Goal: Find specific page/section: Find specific page/section

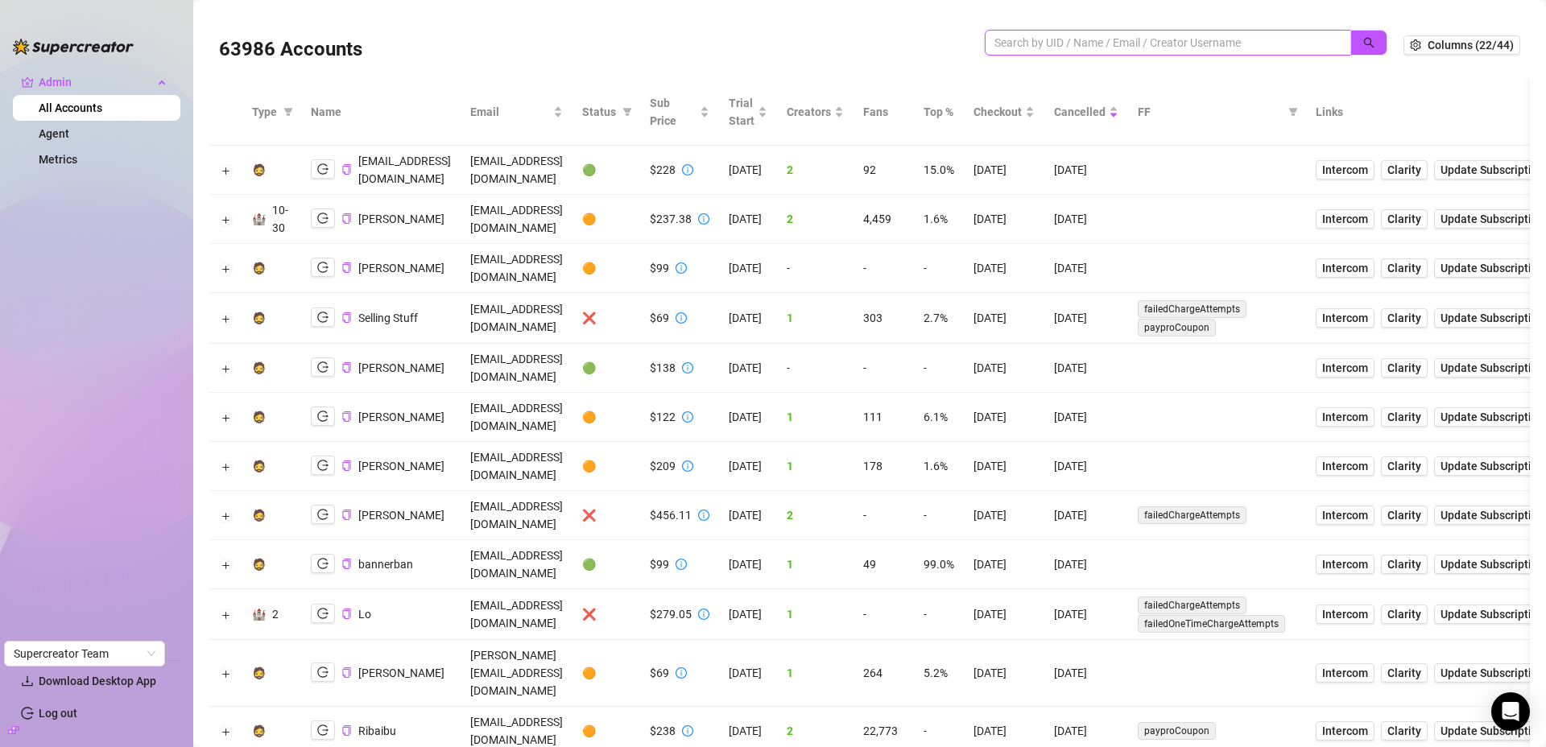
click at [1135, 36] on input "search" at bounding box center [1161, 43] width 334 height 18
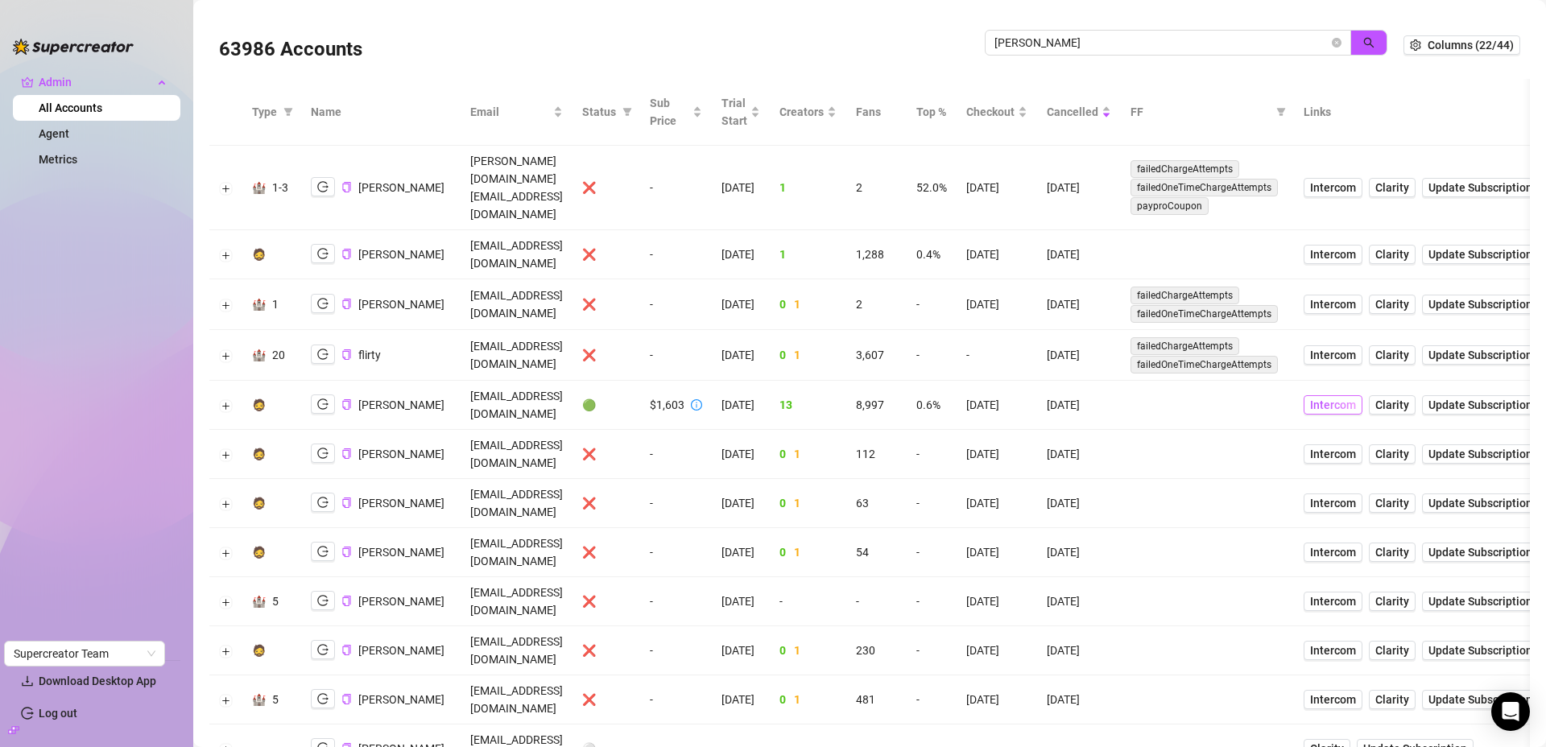
click at [1356, 396] on span "Intercom" at bounding box center [1333, 405] width 46 height 18
click at [328, 399] on icon "logout" at bounding box center [322, 404] width 11 height 11
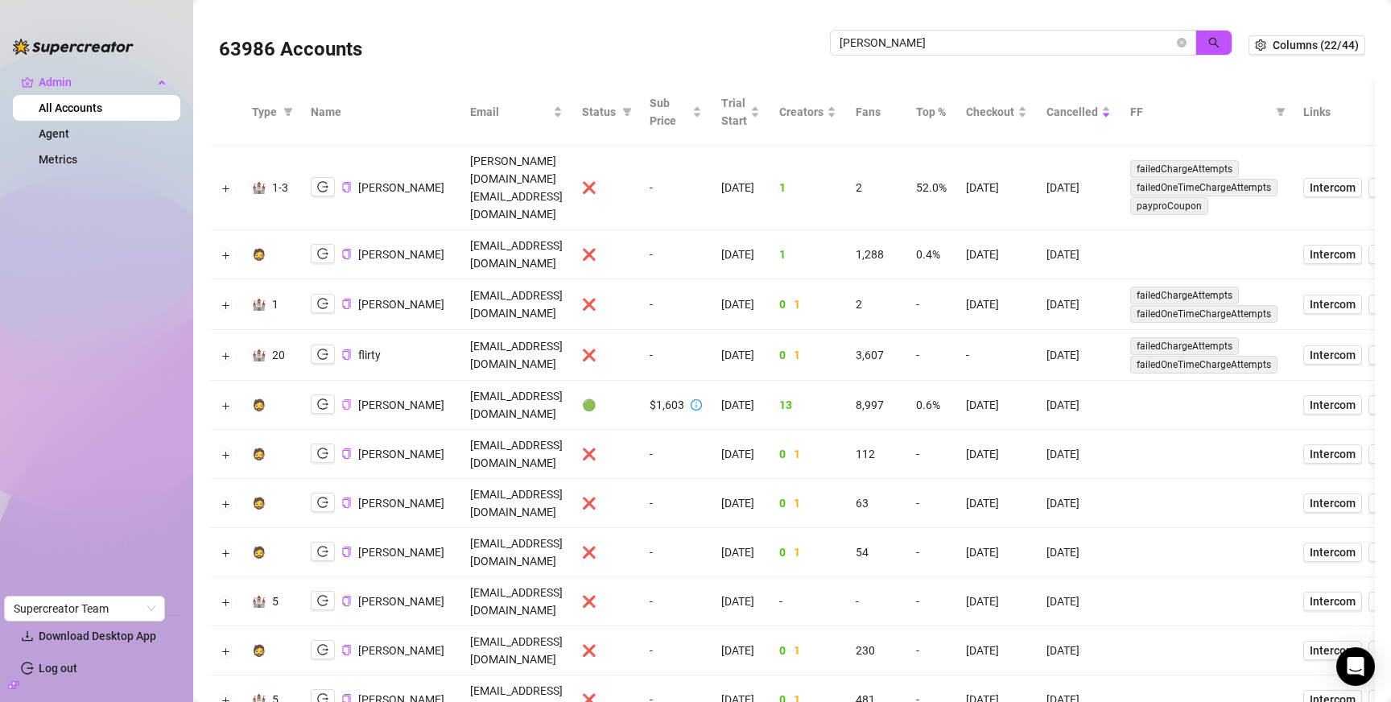
click at [350, 399] on icon "copy" at bounding box center [346, 404] width 8 height 10
click at [970, 51] on input "[PERSON_NAME]" at bounding box center [1007, 43] width 334 height 18
click at [970, 52] on span "[PERSON_NAME]" at bounding box center [1013, 43] width 366 height 26
click at [964, 42] on input "[PERSON_NAME]" at bounding box center [1007, 43] width 334 height 18
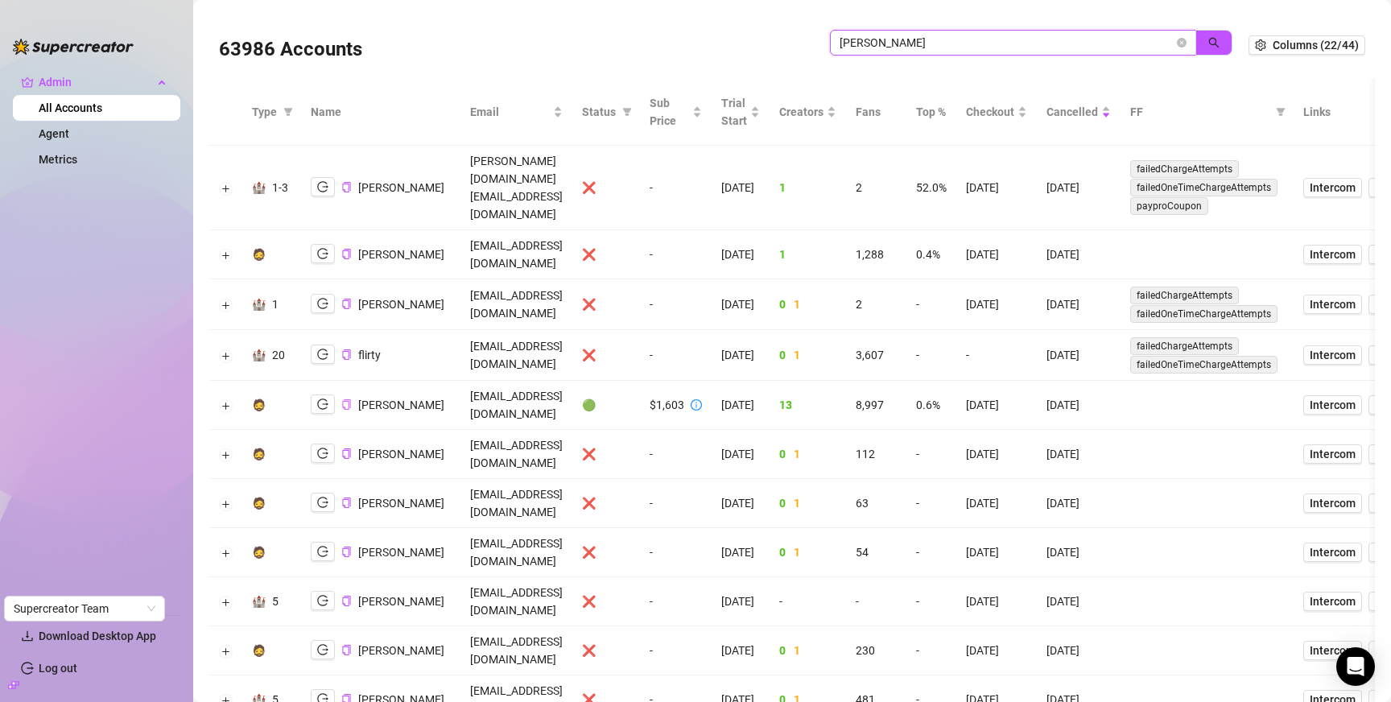
click at [964, 42] on input "[PERSON_NAME]" at bounding box center [1007, 43] width 334 height 18
type input "landr"
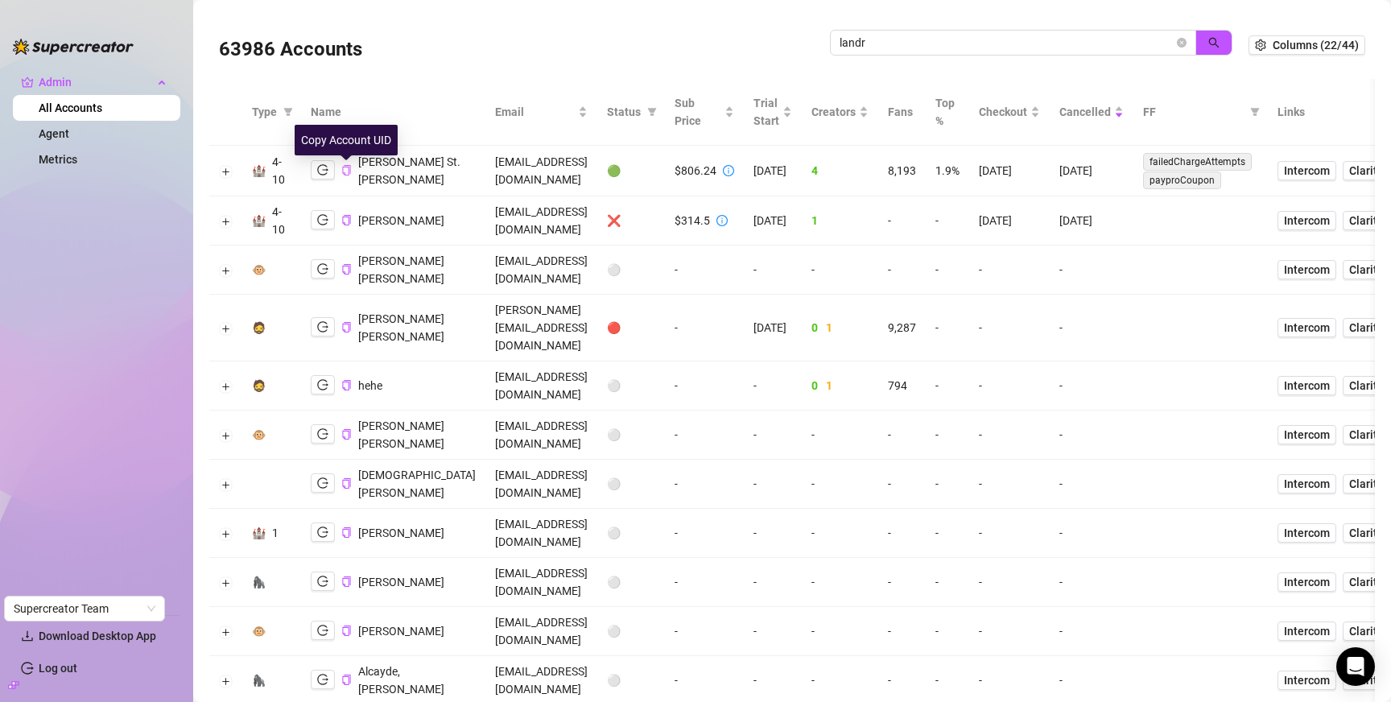
click at [347, 171] on icon "copy" at bounding box center [346, 170] width 10 height 10
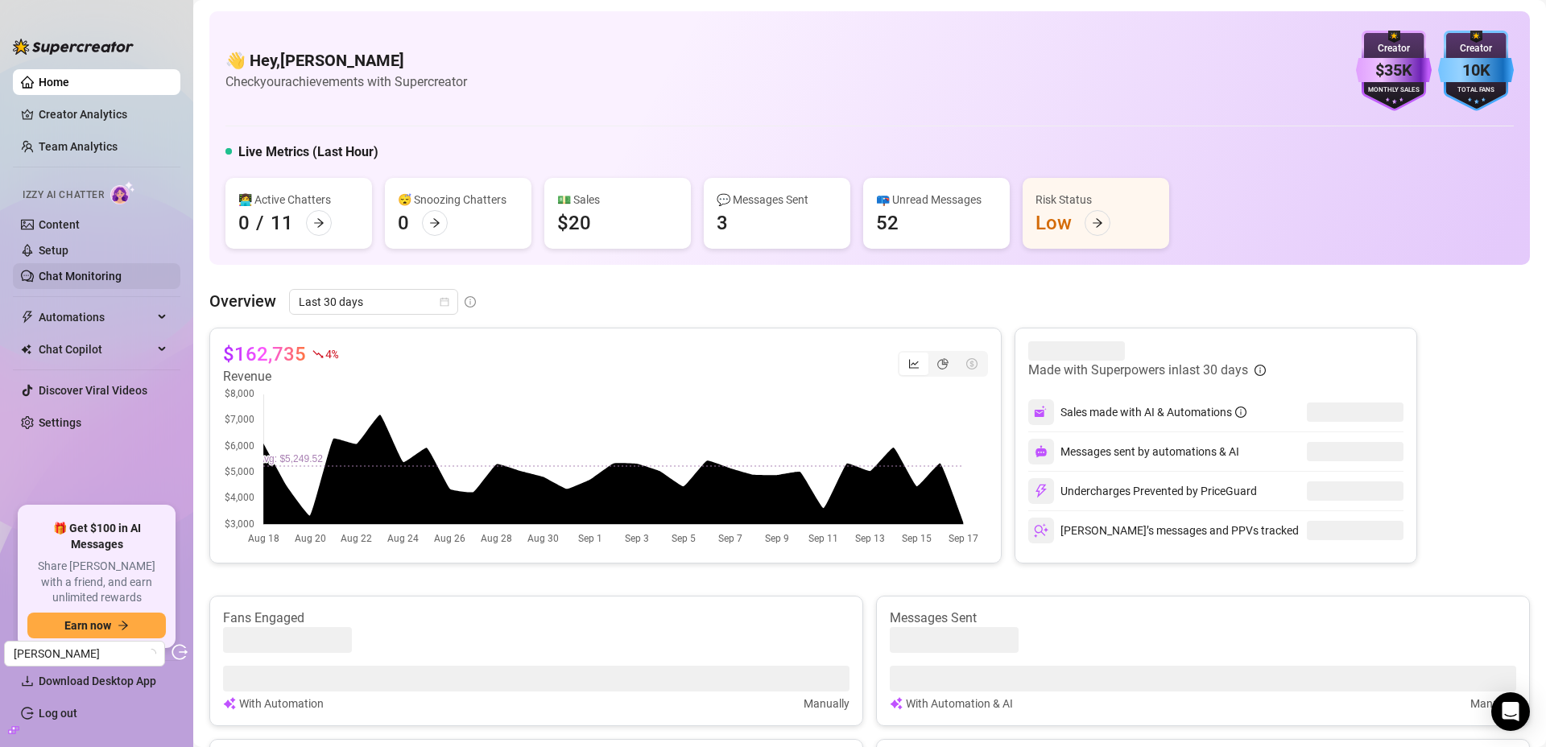
click at [85, 282] on link "Chat Monitoring" at bounding box center [80, 276] width 83 height 13
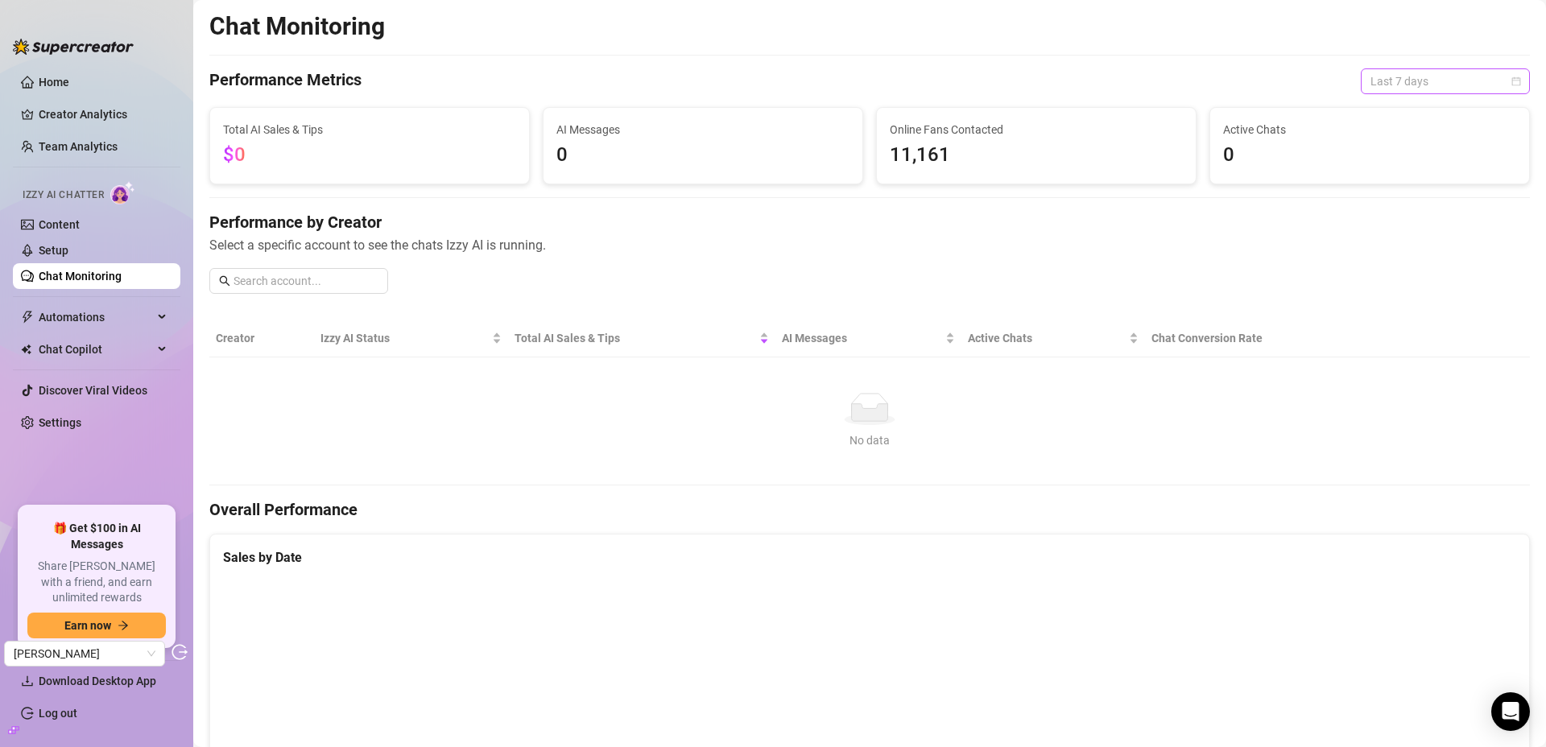
click at [1400, 84] on span "Last 7 days" at bounding box center [1445, 81] width 150 height 24
click at [1395, 165] on div "Last 30 days" at bounding box center [1433, 165] width 143 height 18
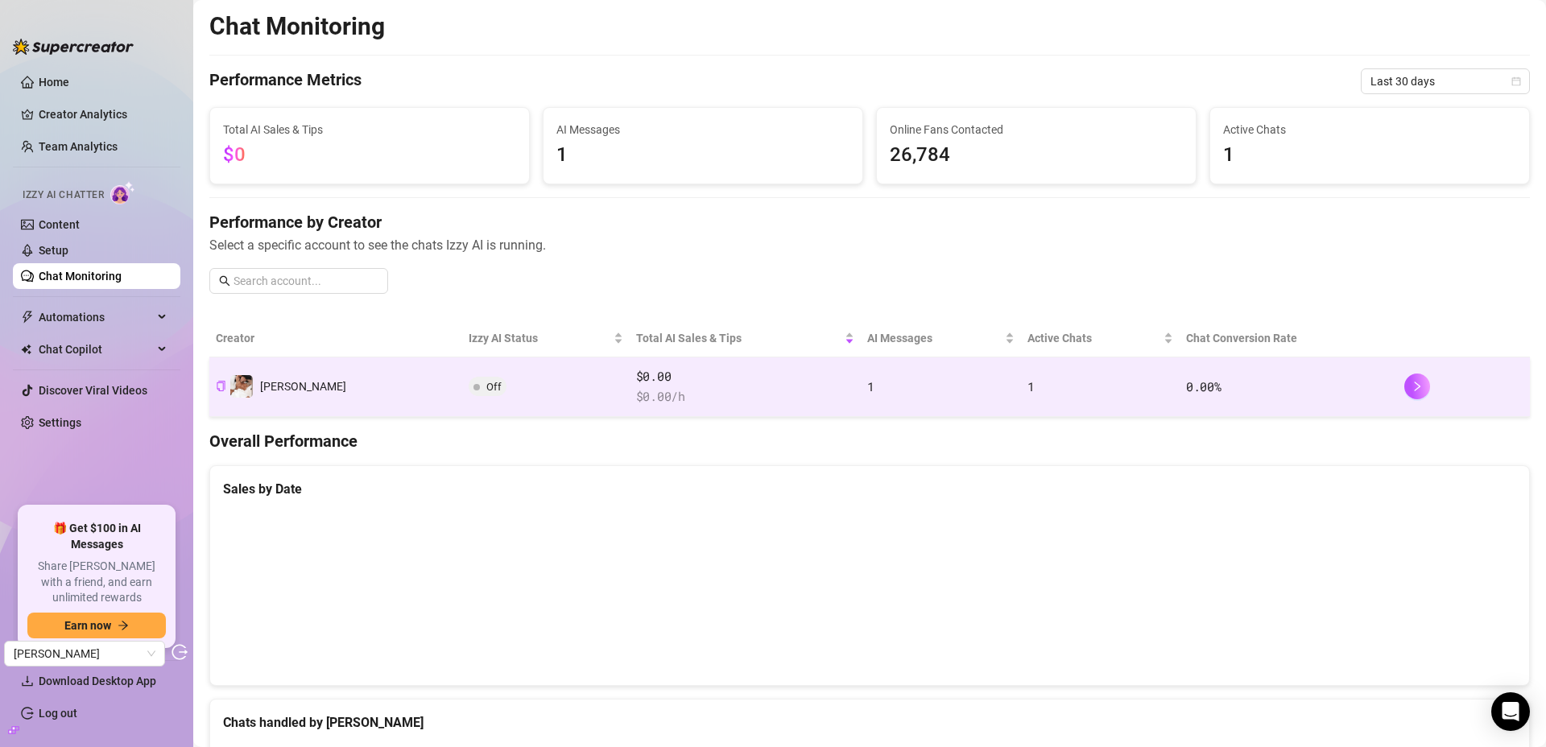
click at [682, 387] on span "$ 0.00 /h" at bounding box center [745, 396] width 218 height 19
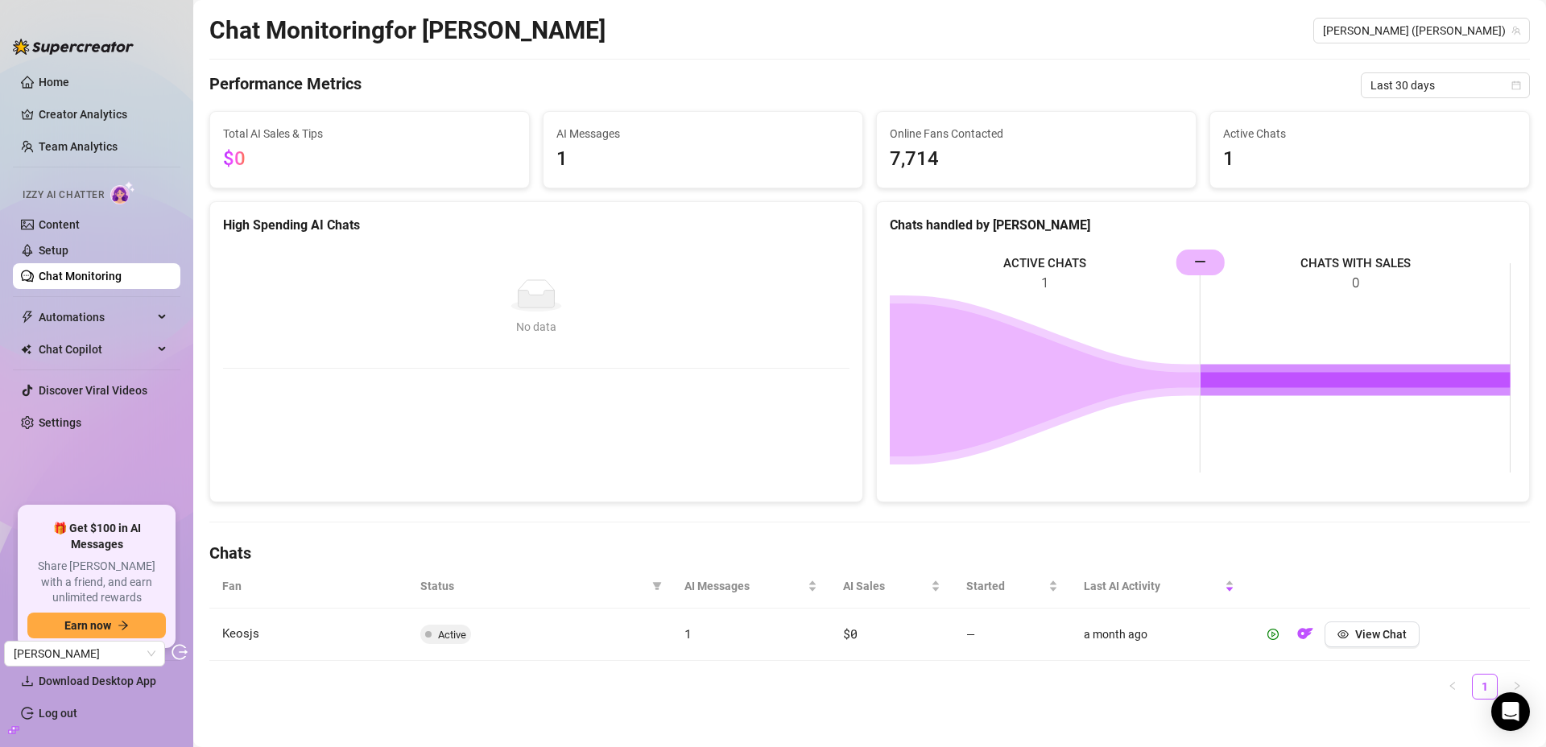
scroll to position [48, 0]
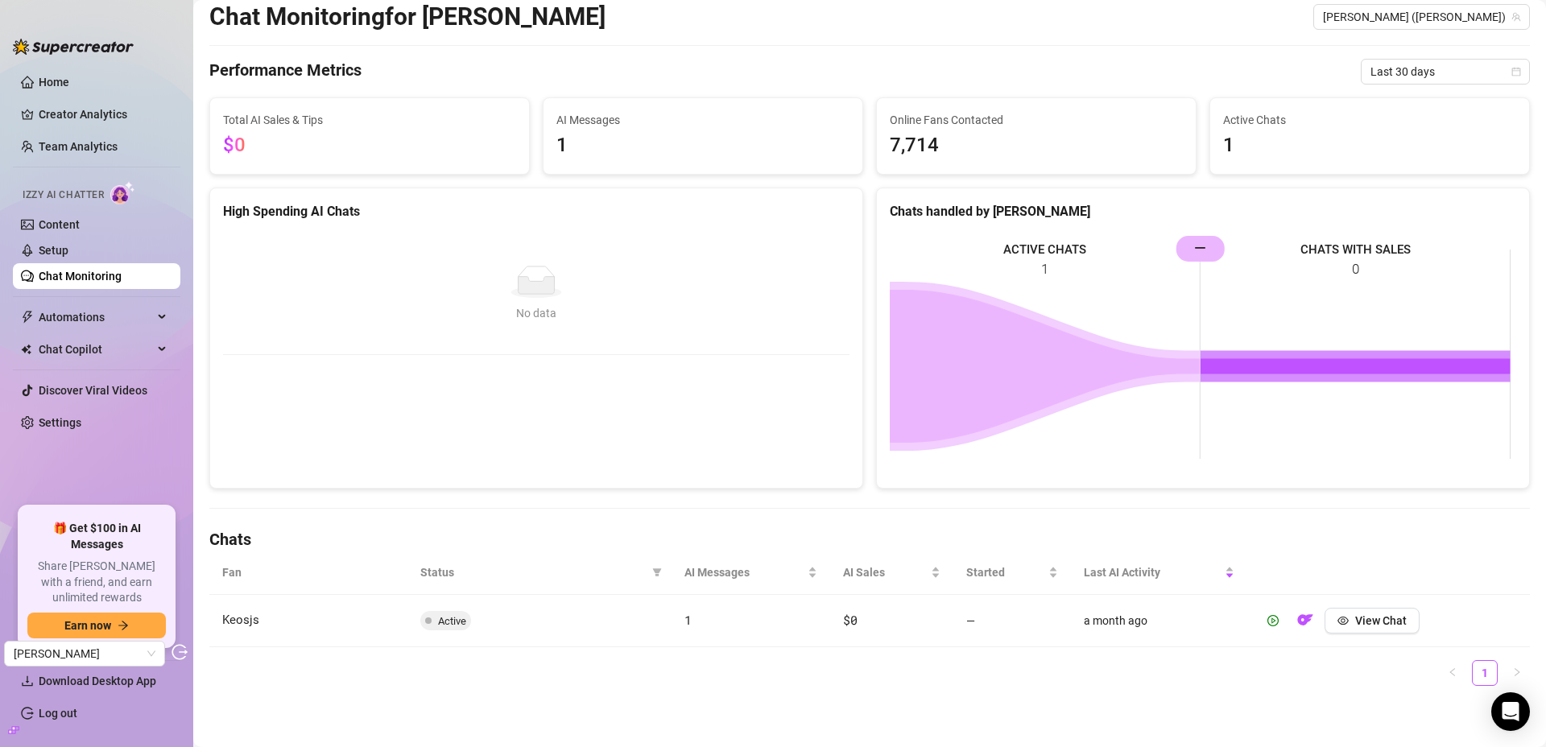
click at [636, 616] on td "Active" at bounding box center [539, 621] width 264 height 52
click at [582, 615] on td "Active" at bounding box center [539, 621] width 264 height 52
click at [1344, 618] on button "View Chat" at bounding box center [1372, 621] width 95 height 26
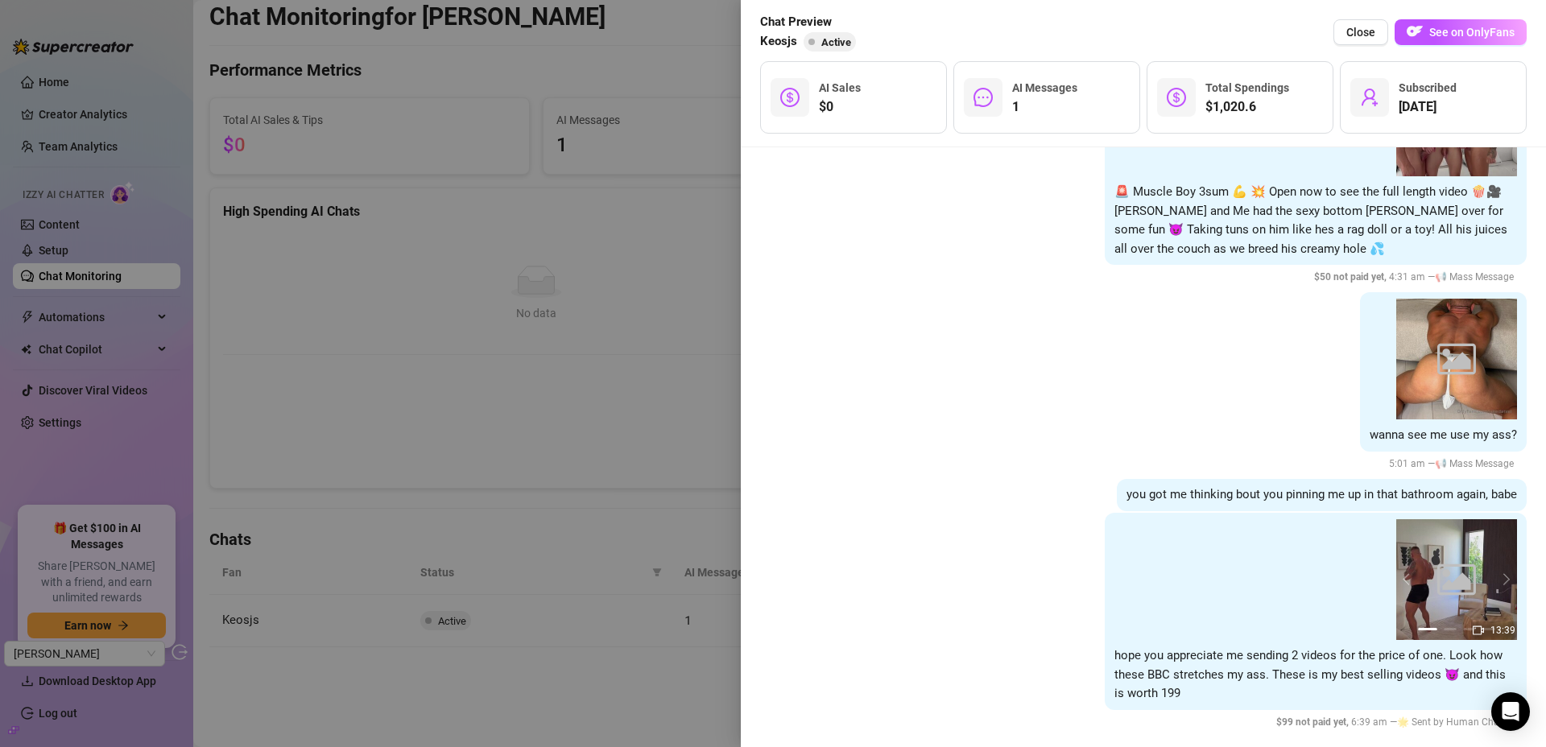
scroll to position [870, 0]
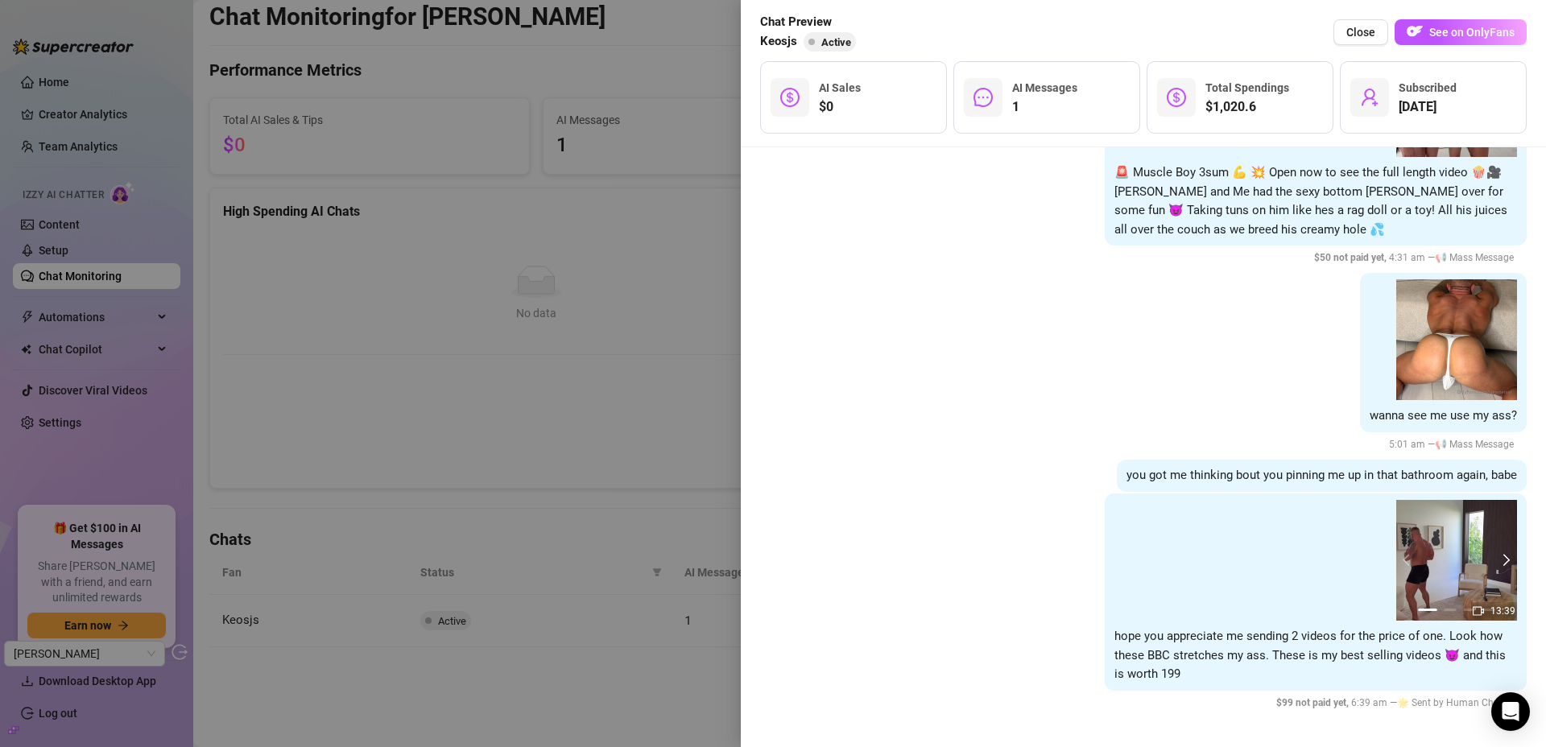
click at [1498, 559] on button "next" at bounding box center [1504, 560] width 13 height 13
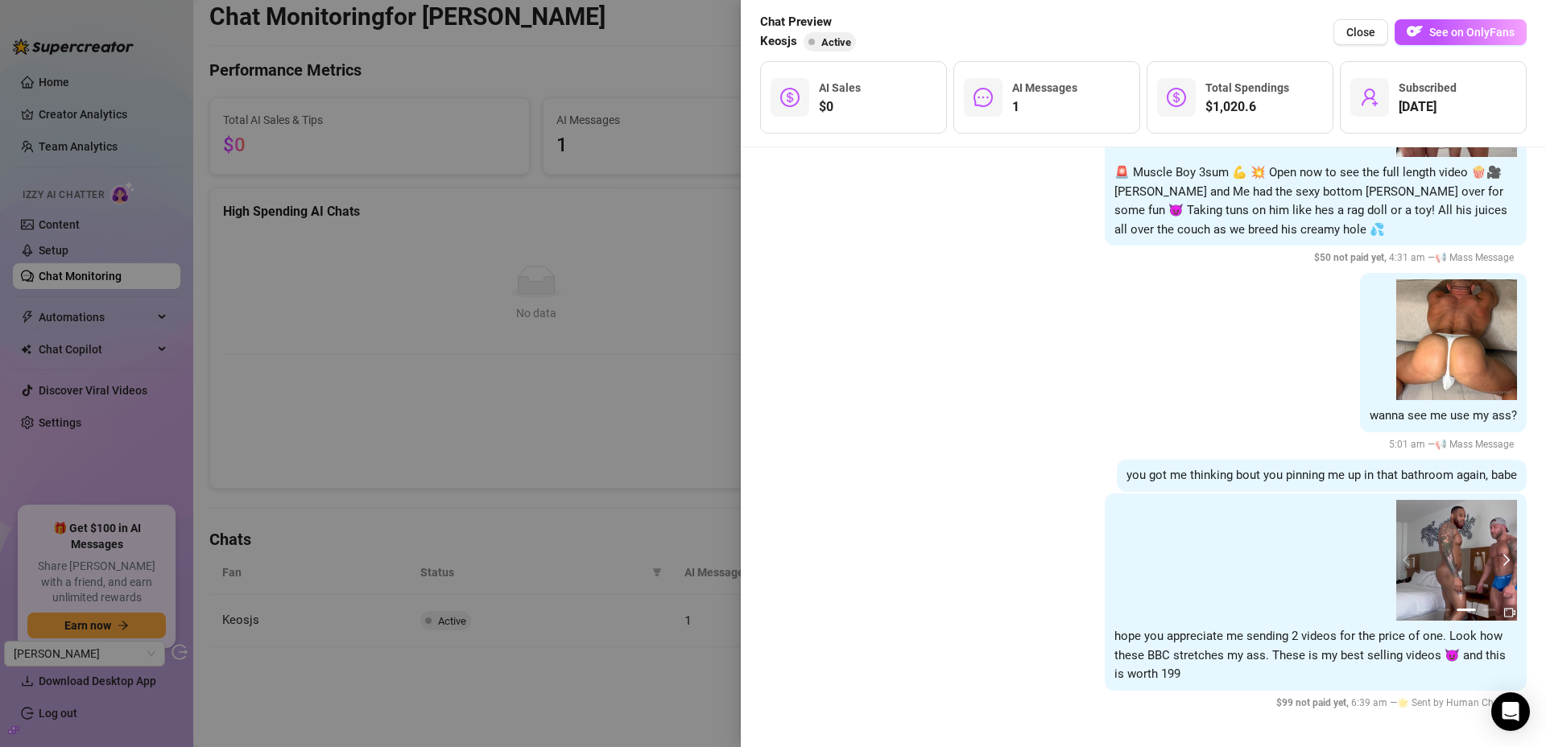
click at [1498, 559] on button "next" at bounding box center [1504, 560] width 13 height 13
click at [138, 222] on div at bounding box center [773, 373] width 1546 height 747
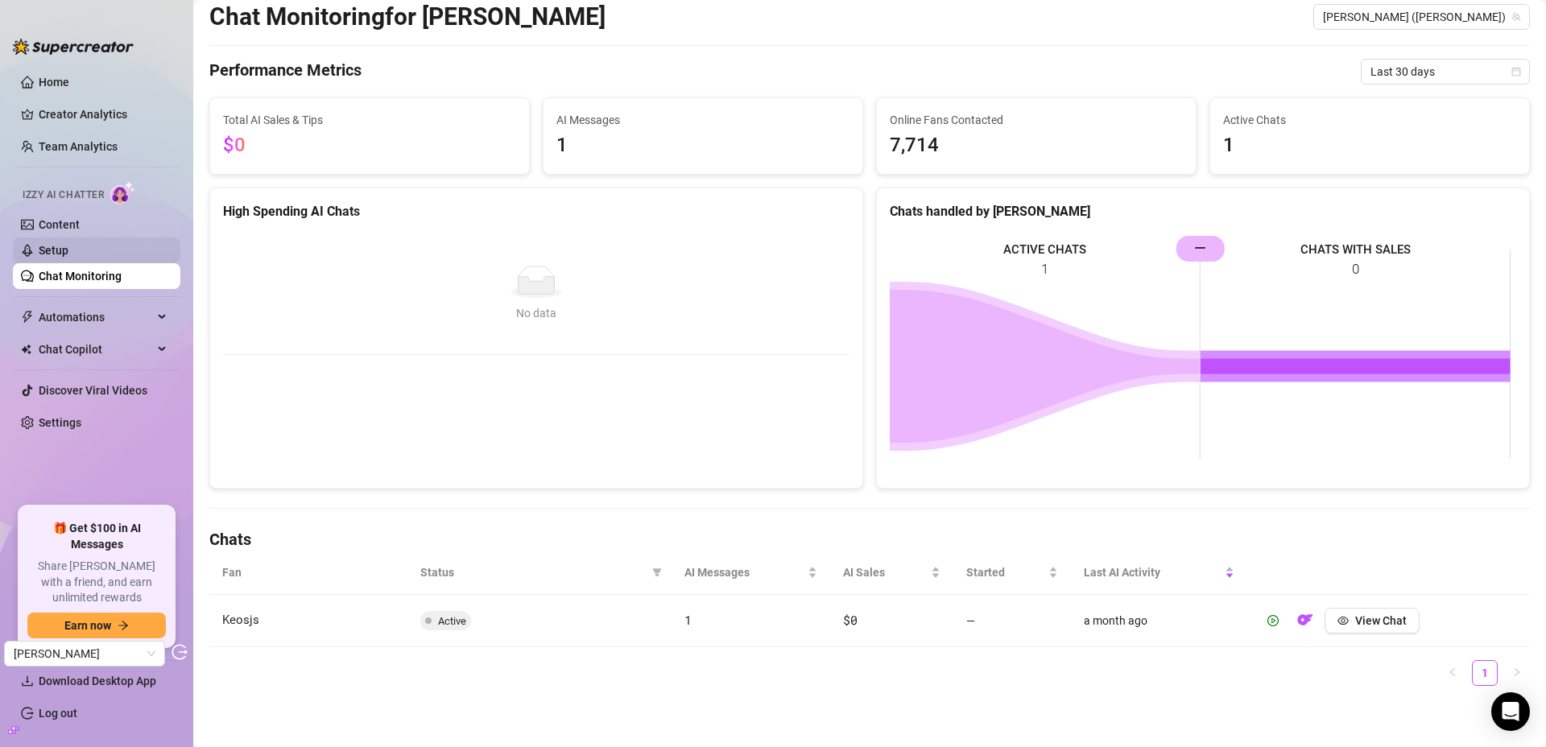
click at [68, 246] on link "Setup" at bounding box center [54, 250] width 30 height 13
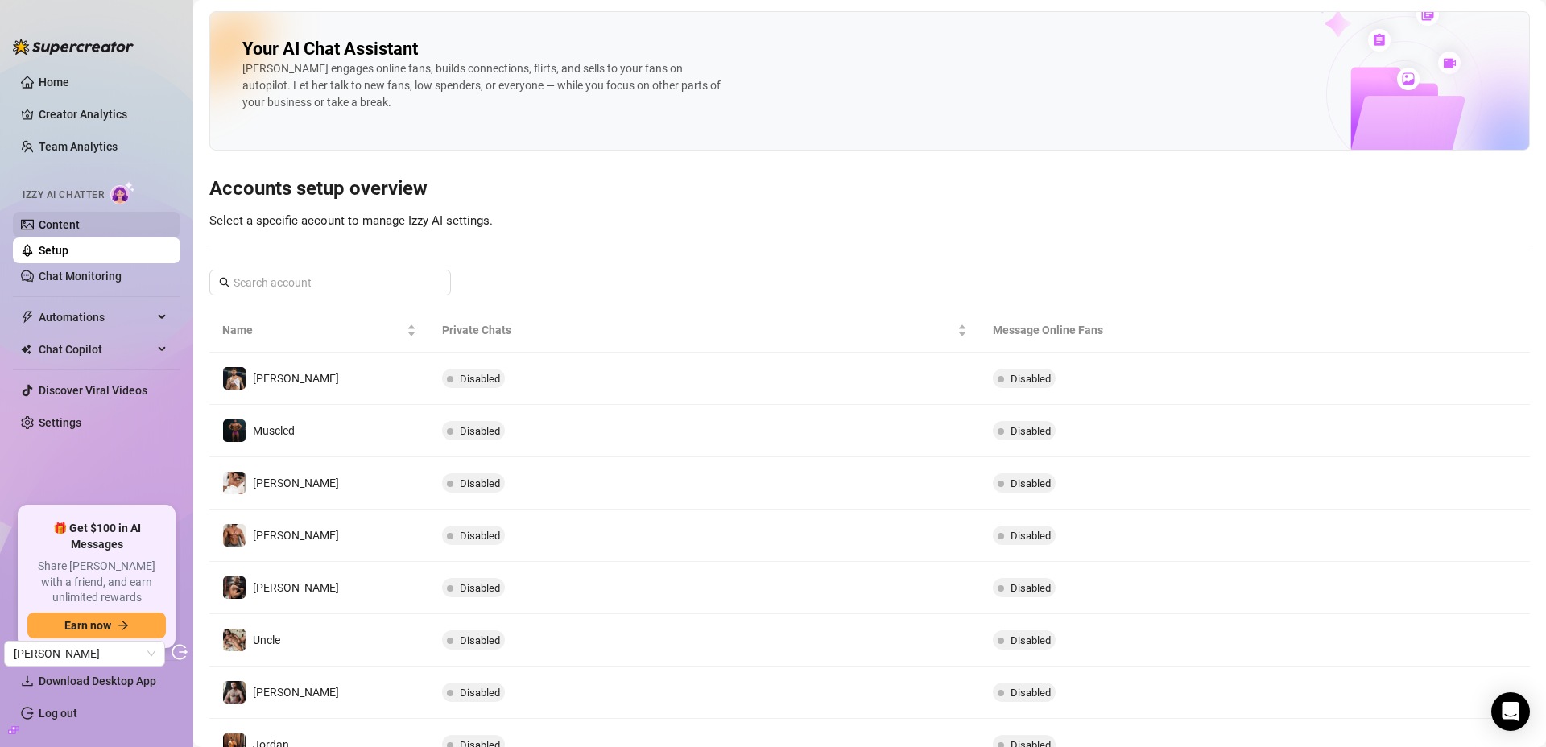
click at [76, 225] on link "Content" at bounding box center [59, 224] width 41 height 13
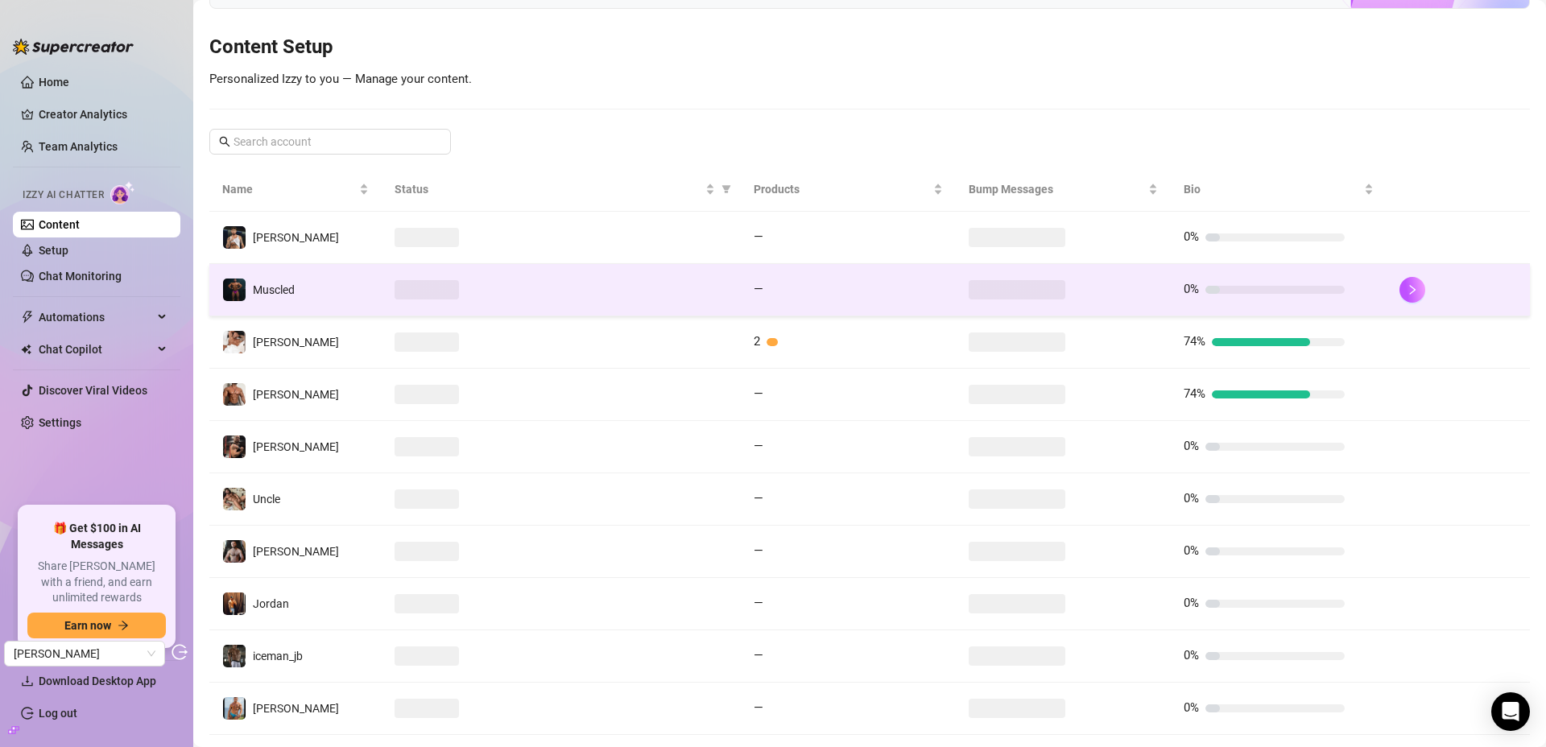
scroll to position [250, 0]
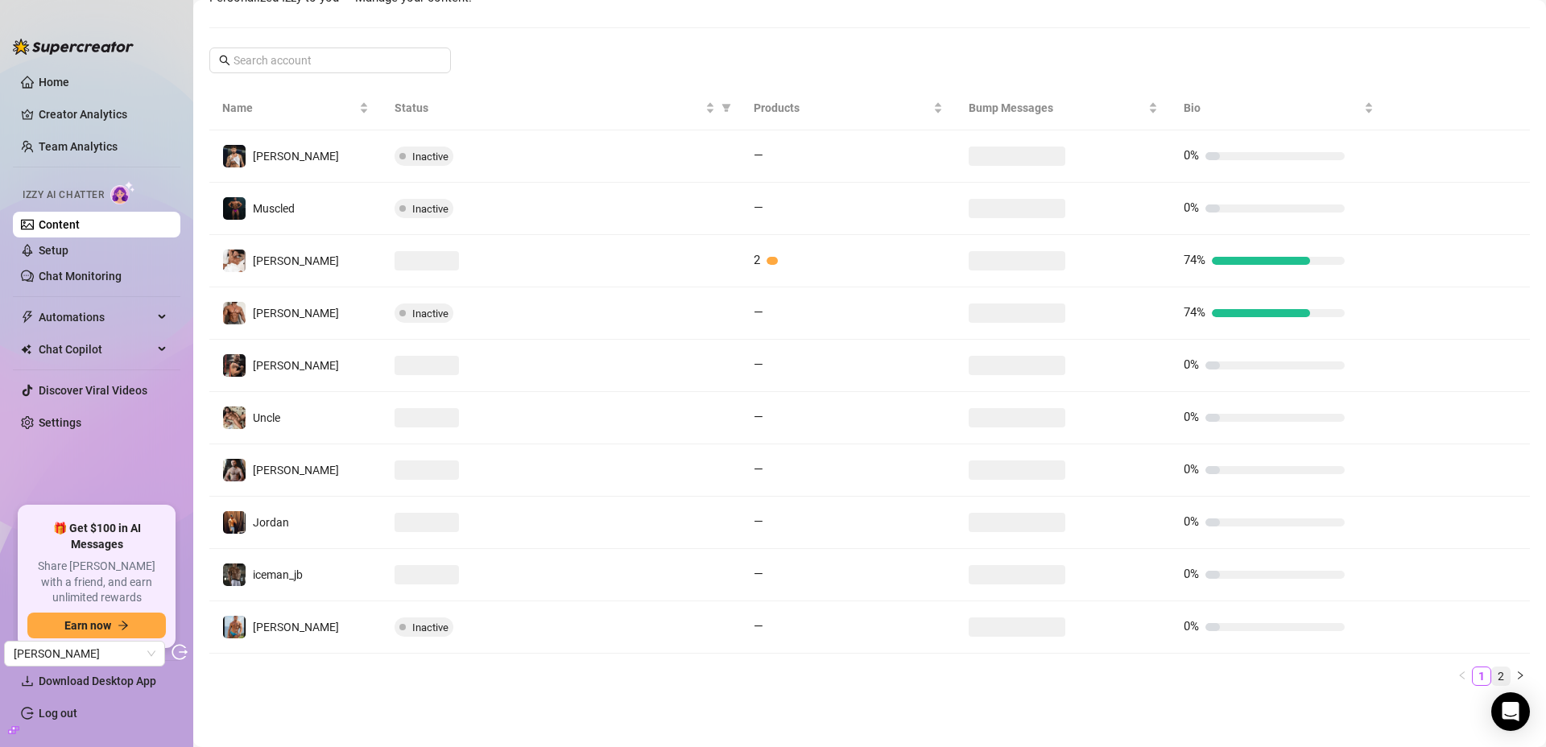
click at [1492, 673] on link "2" at bounding box center [1501, 677] width 18 height 18
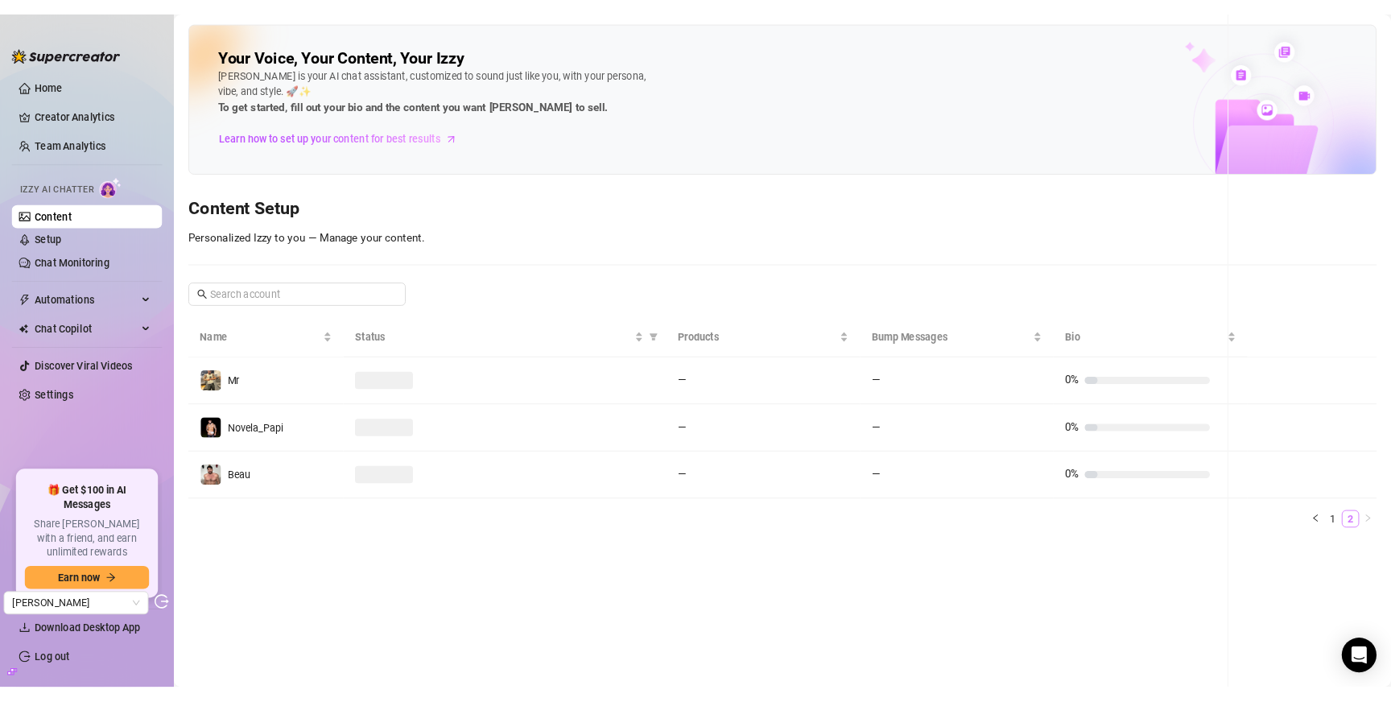
scroll to position [0, 0]
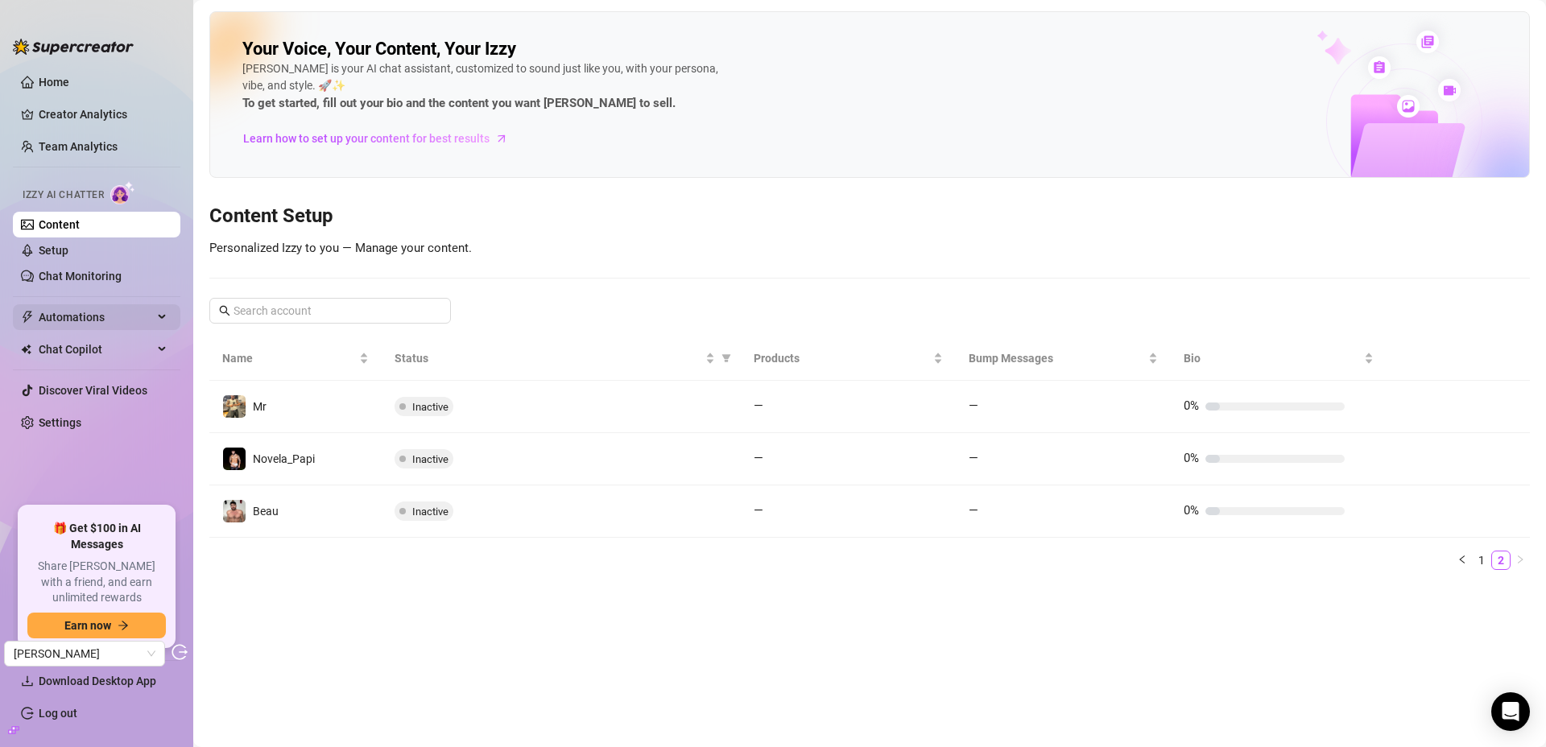
click at [72, 323] on span "Automations" at bounding box center [96, 317] width 114 height 26
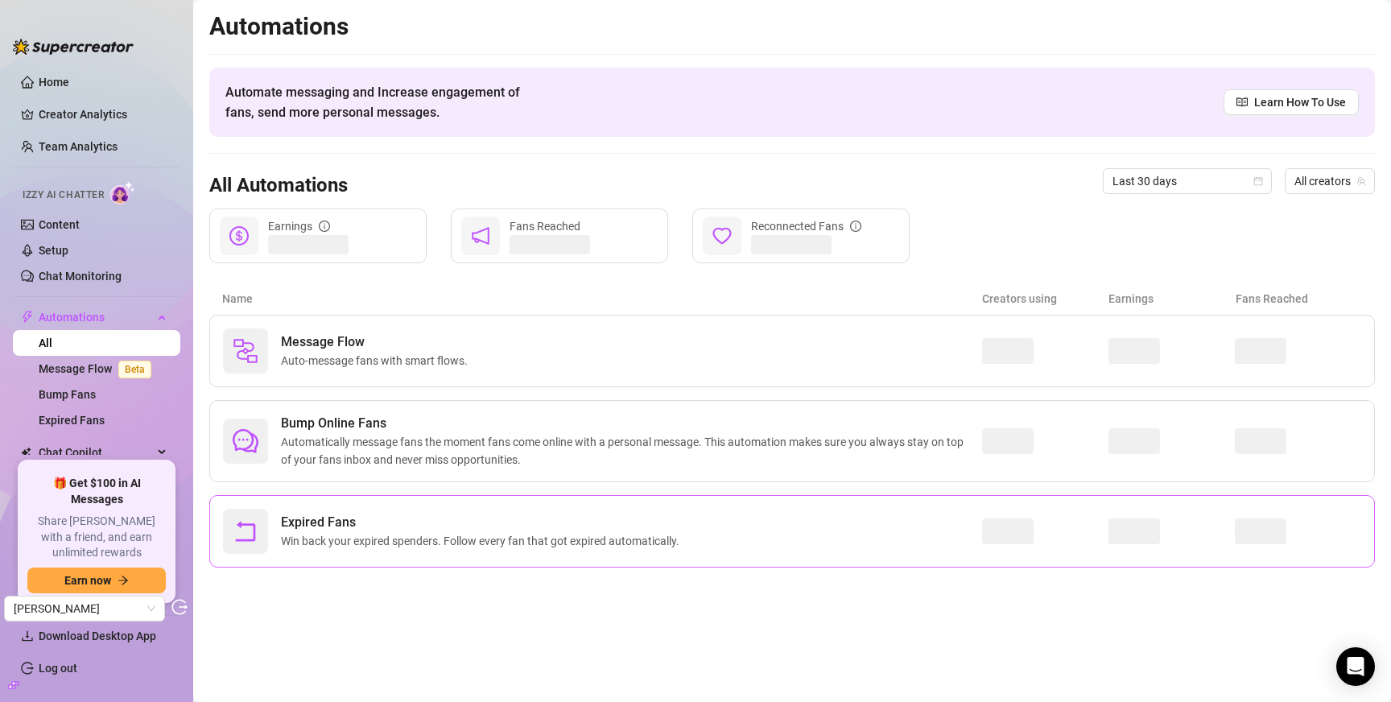
click at [568, 518] on span "Expired Fans" at bounding box center [483, 522] width 405 height 19
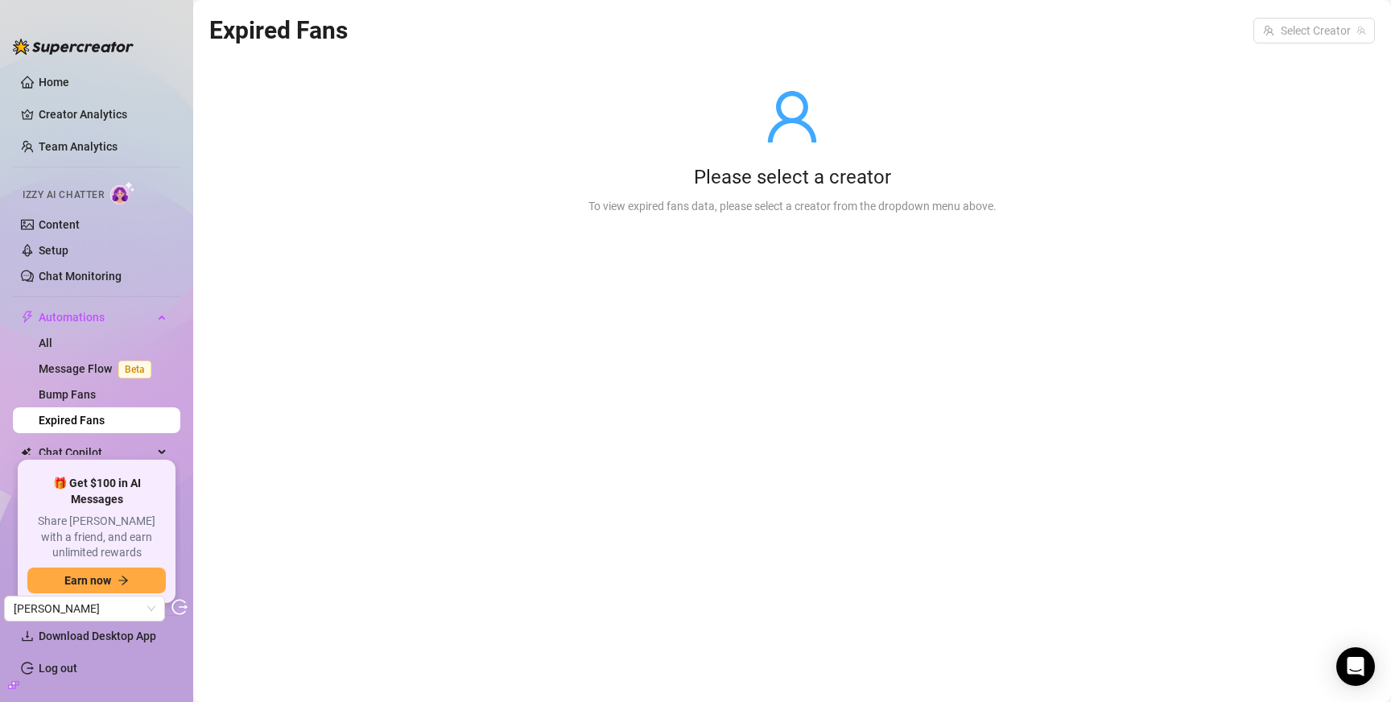
click at [1292, 14] on div "Expired Fans Select Creator" at bounding box center [792, 30] width 1166 height 38
click at [1296, 26] on input "search" at bounding box center [1307, 31] width 88 height 24
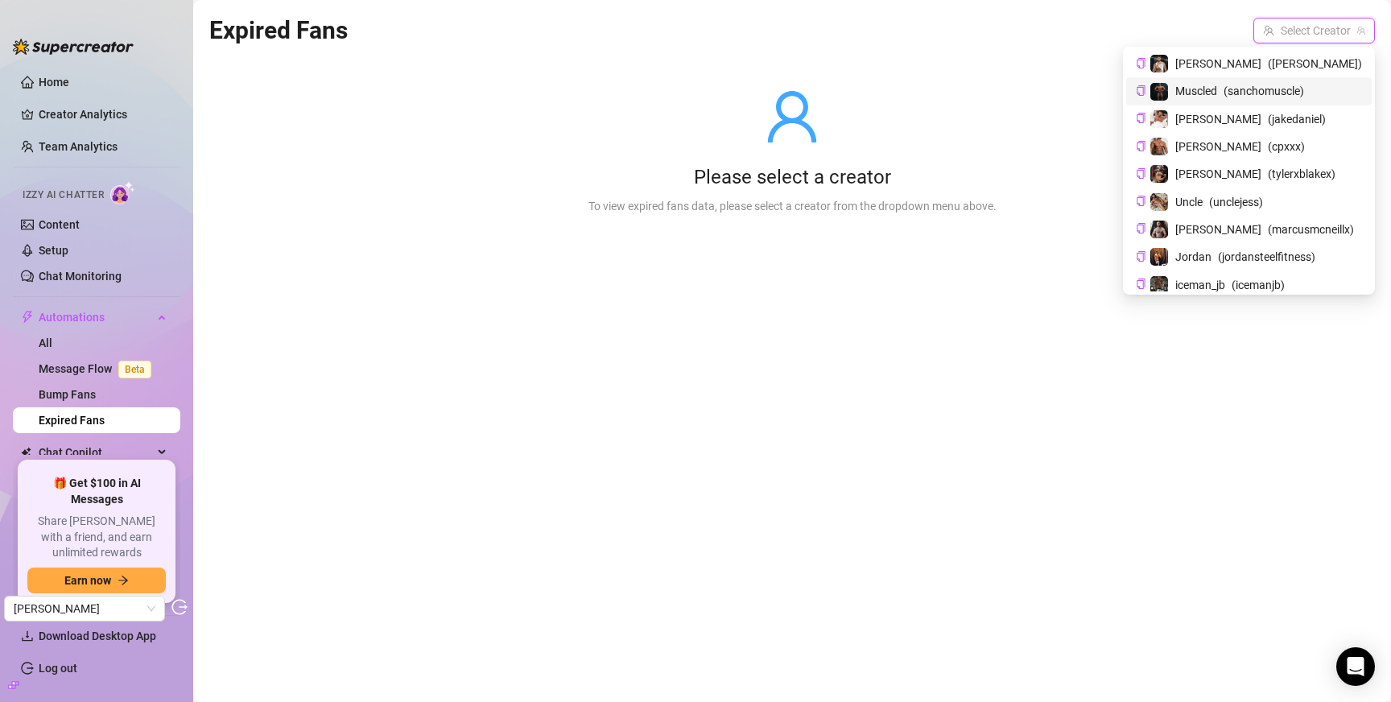
click at [1287, 93] on span "( sanchomuscle )" at bounding box center [1264, 91] width 81 height 18
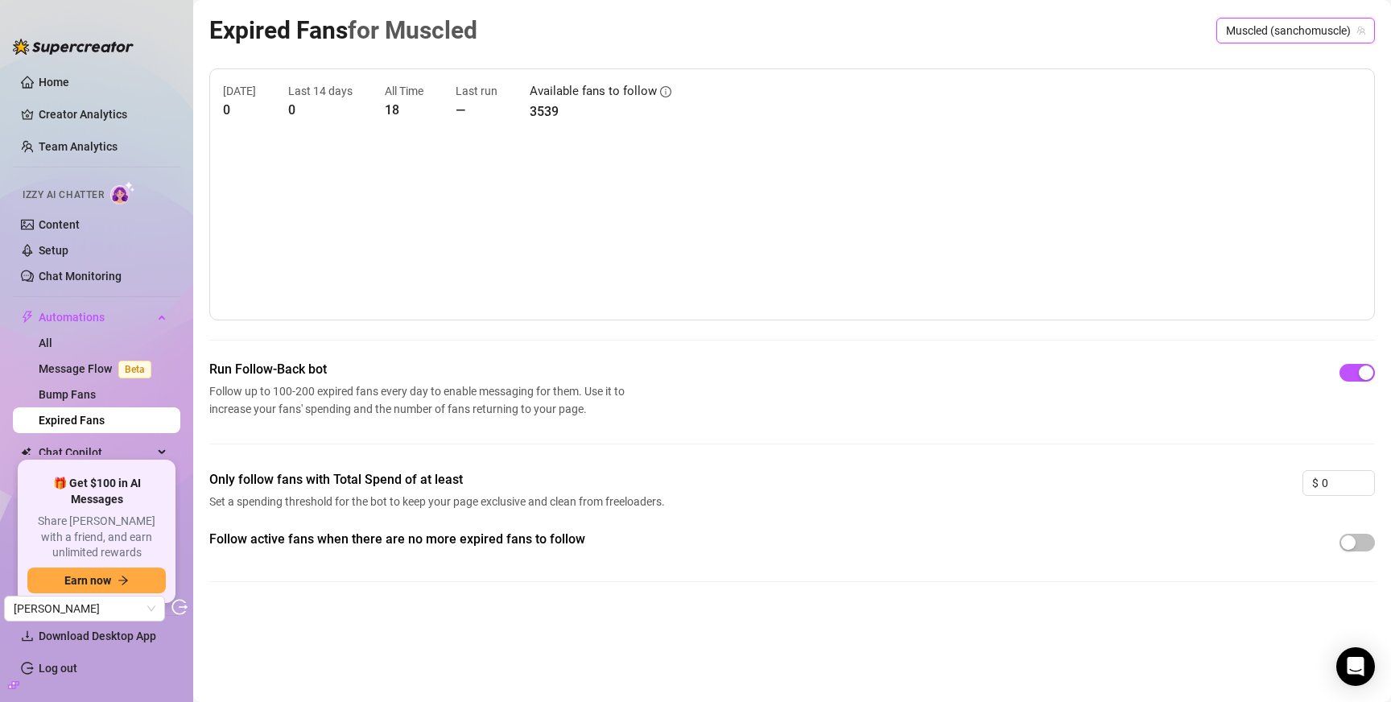
click at [1309, 34] on span "Muscled (sanchomuscle)" at bounding box center [1295, 31] width 139 height 24
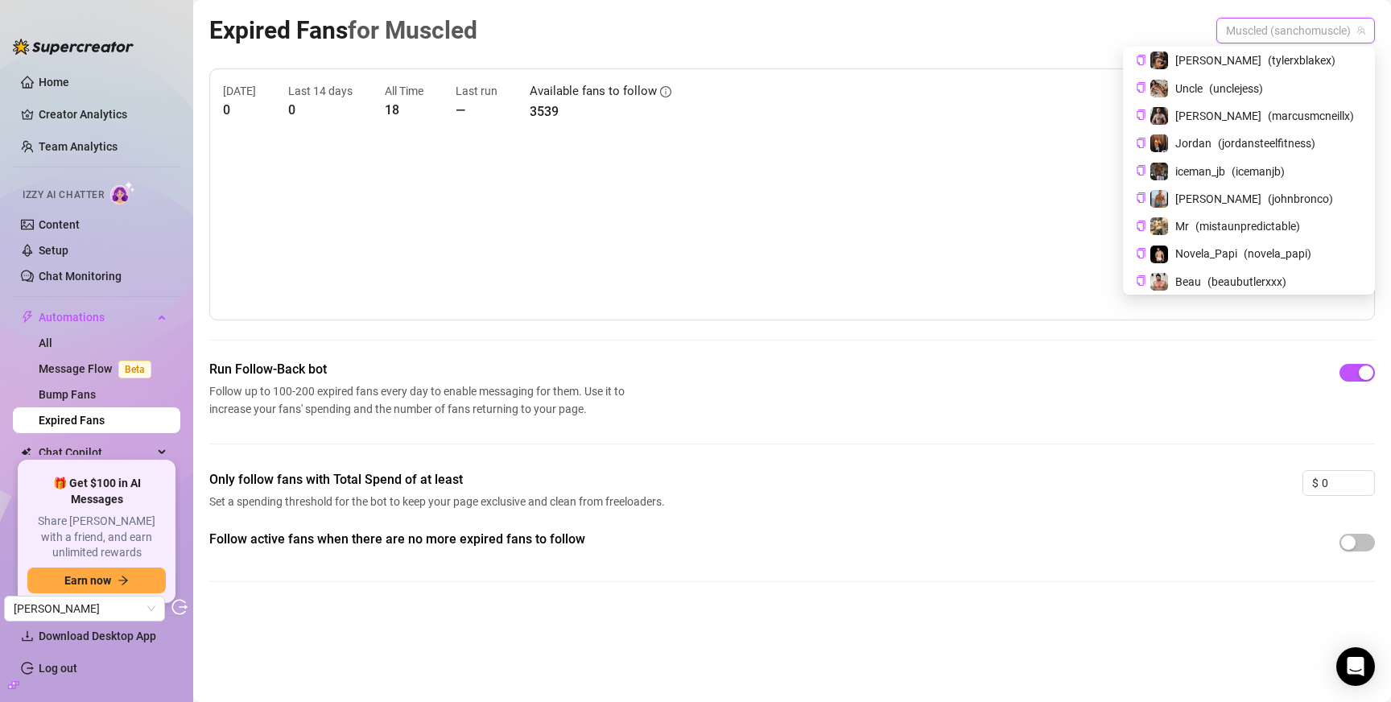
scroll to position [114, 0]
click at [1292, 195] on span "( johnbronco )" at bounding box center [1300, 198] width 65 height 18
